Goal: Check status: Check status

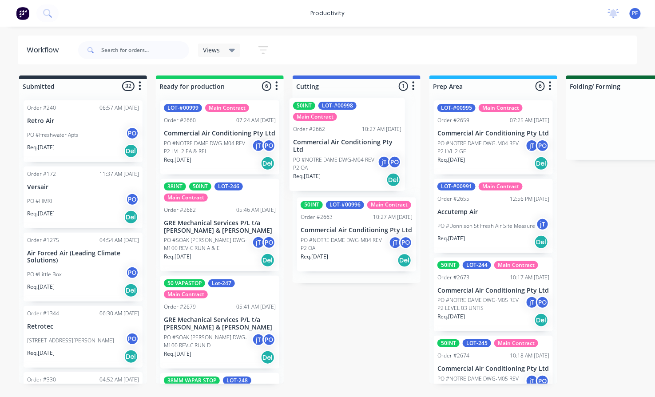
drag, startPoint x: 194, startPoint y: 221, endPoint x: 332, endPoint y: 132, distance: 164.2
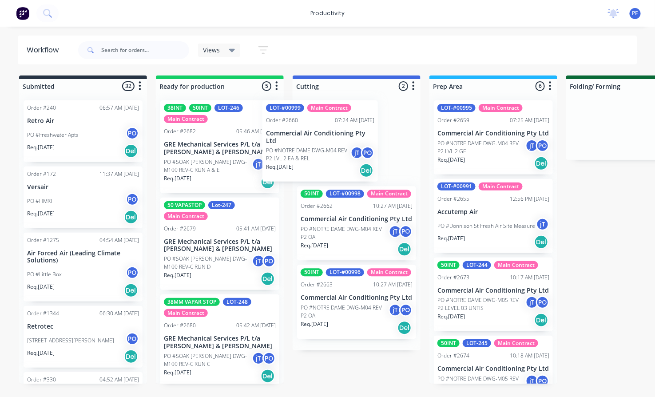
drag, startPoint x: 242, startPoint y: 146, endPoint x: 333, endPoint y: 143, distance: 91.5
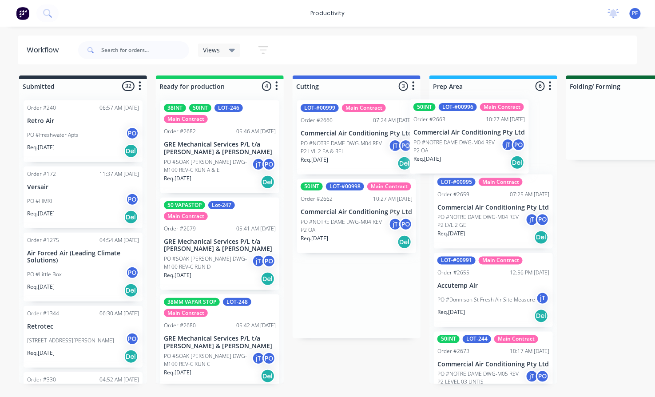
drag, startPoint x: 334, startPoint y: 290, endPoint x: 450, endPoint y: 128, distance: 199.6
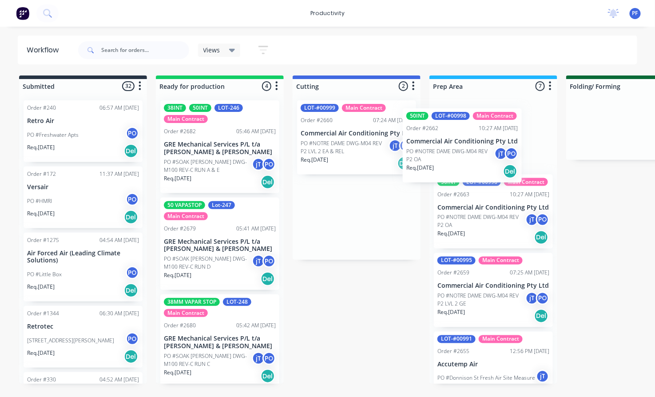
drag, startPoint x: 347, startPoint y: 220, endPoint x: 463, endPoint y: 145, distance: 138.1
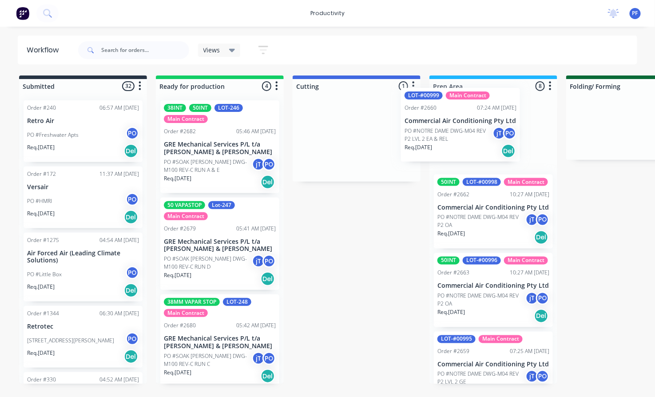
drag, startPoint x: 349, startPoint y: 139, endPoint x: 458, endPoint y: 126, distance: 110.1
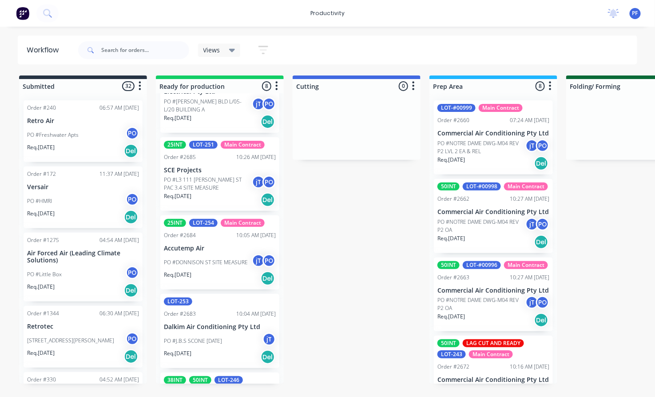
scroll to position [50, 0]
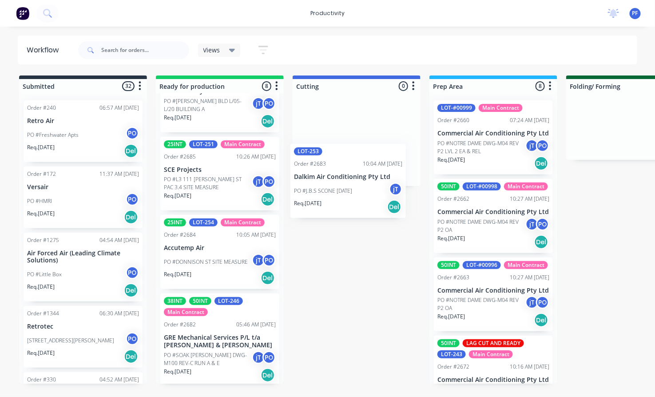
drag, startPoint x: 180, startPoint y: 322, endPoint x: 326, endPoint y: 138, distance: 234.3
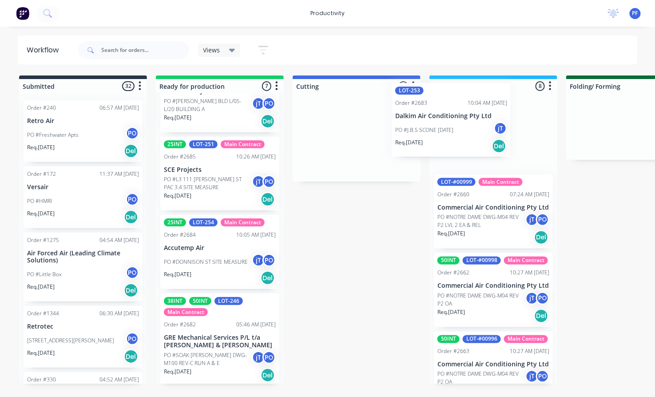
drag, startPoint x: 348, startPoint y: 139, endPoint x: 447, endPoint y: 120, distance: 100.8
